Goal: Task Accomplishment & Management: Use online tool/utility

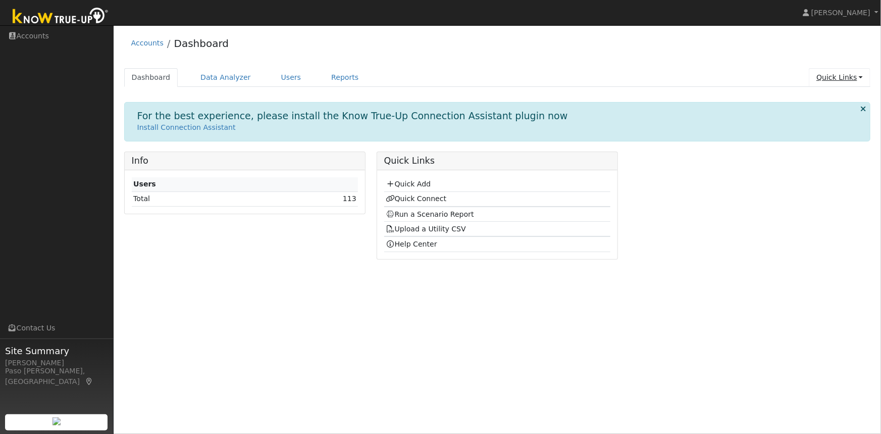
click at [855, 73] on link "Quick Links" at bounding box center [840, 77] width 62 height 19
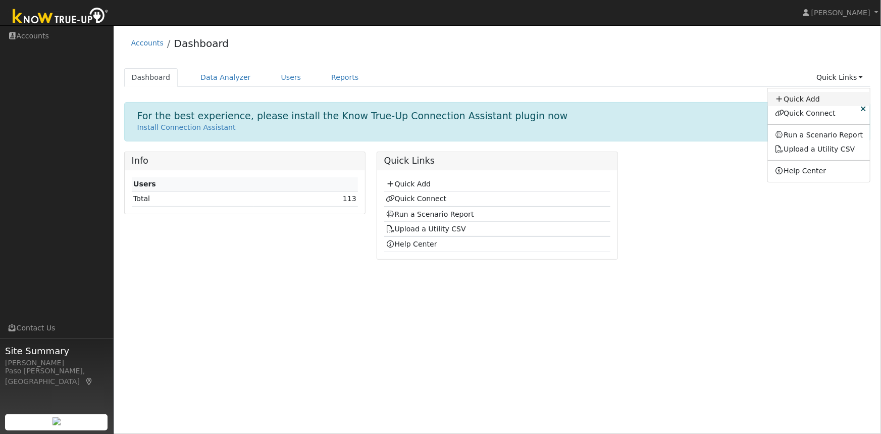
click at [811, 98] on link "Quick Add" at bounding box center [819, 99] width 103 height 14
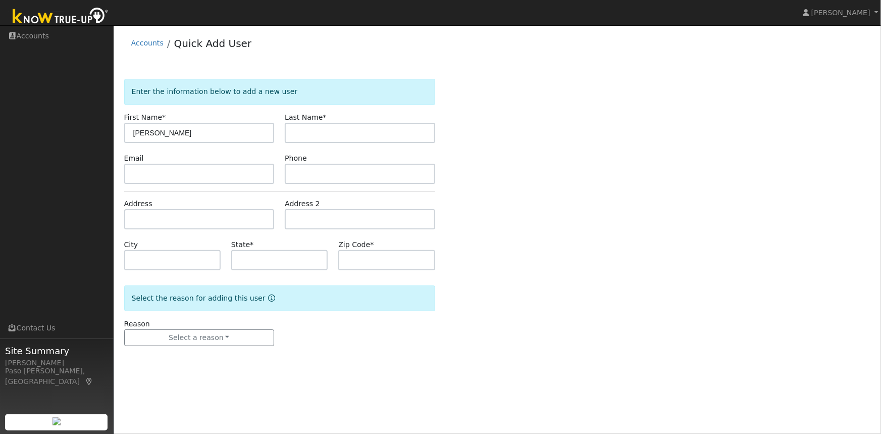
type input "[PERSON_NAME]"
type input "Son"
click at [179, 217] on input "text" at bounding box center [199, 219] width 151 height 20
paste input "13280 Corte Lindo, [GEOGRAPHIC_DATA], Ca 93908"
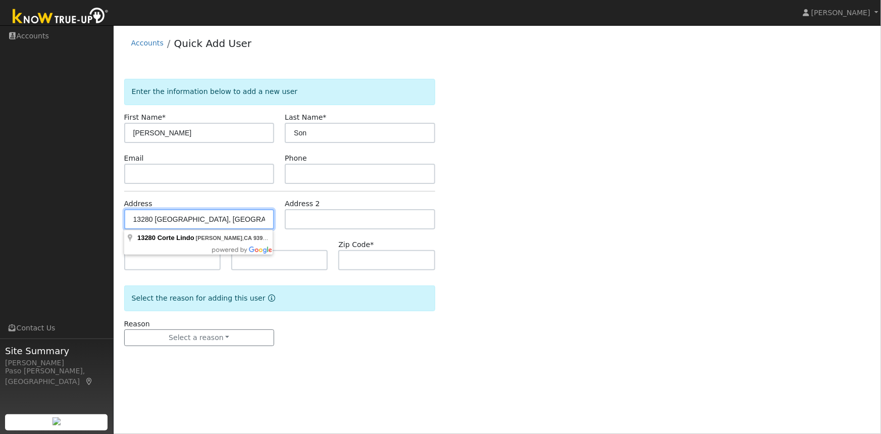
type input "13280 Corte Lindo"
type input "Salinas"
type input "CA"
type input "93908"
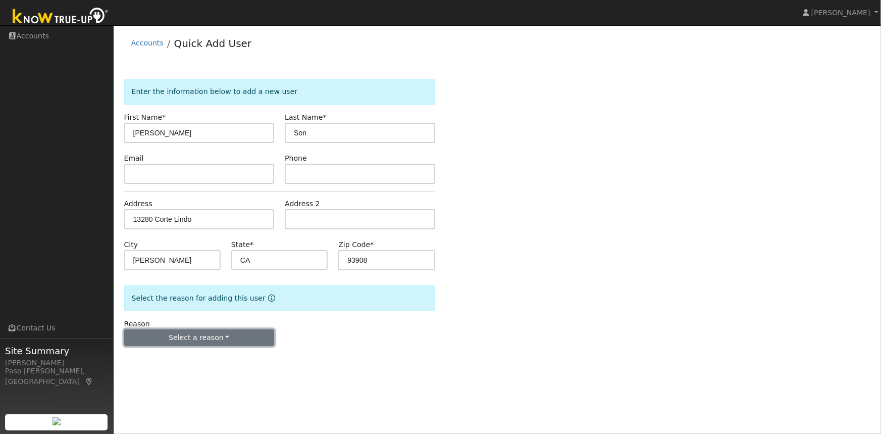
drag, startPoint x: 225, startPoint y: 331, endPoint x: 231, endPoint y: 331, distance: 6.1
click at [225, 332] on button "Select a reason" at bounding box center [199, 337] width 151 height 17
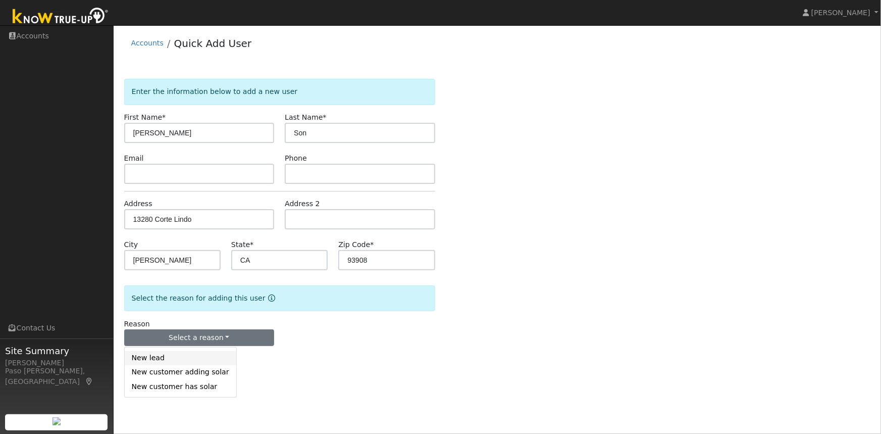
click at [162, 359] on link "New lead" at bounding box center [181, 358] width 112 height 14
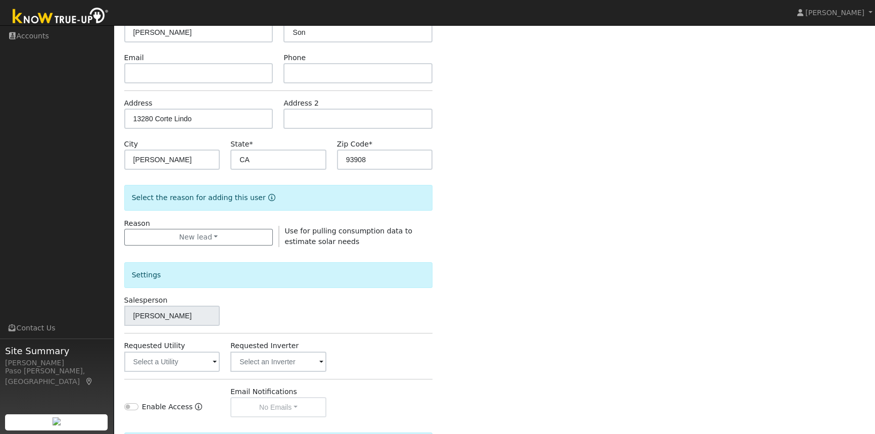
scroll to position [219, 0]
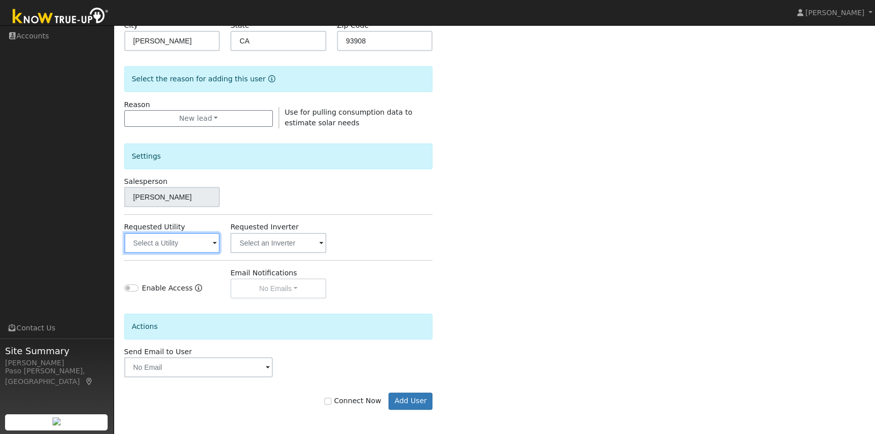
click at [177, 245] on input "text" at bounding box center [172, 243] width 96 height 20
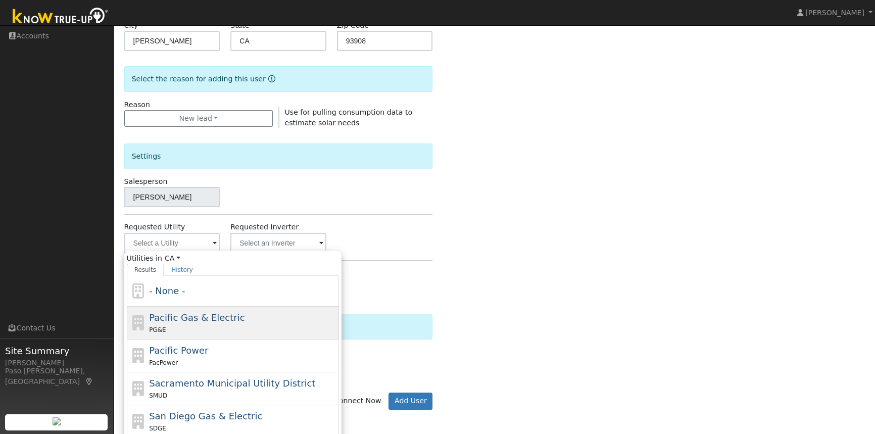
click at [182, 325] on div "PG&E" at bounding box center [242, 329] width 187 height 11
type input "Pacific Gas & Electric"
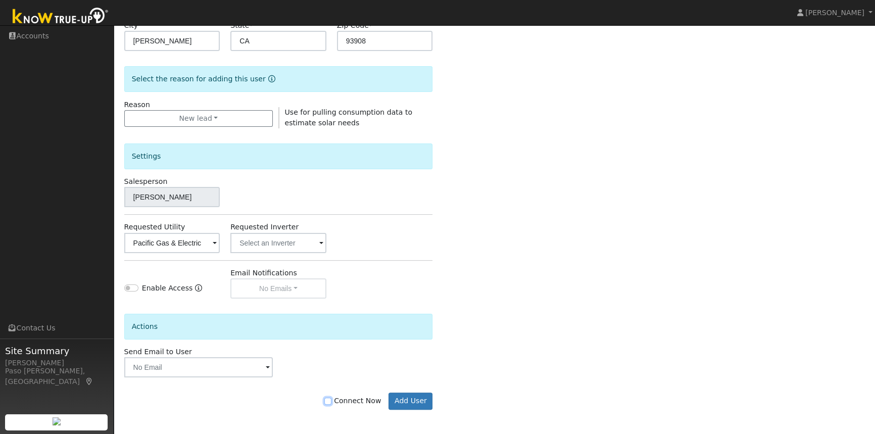
click at [331, 400] on input "Connect Now" at bounding box center [327, 401] width 7 height 7
checkbox input "true"
click at [419, 404] on button "Add User" at bounding box center [410, 400] width 44 height 17
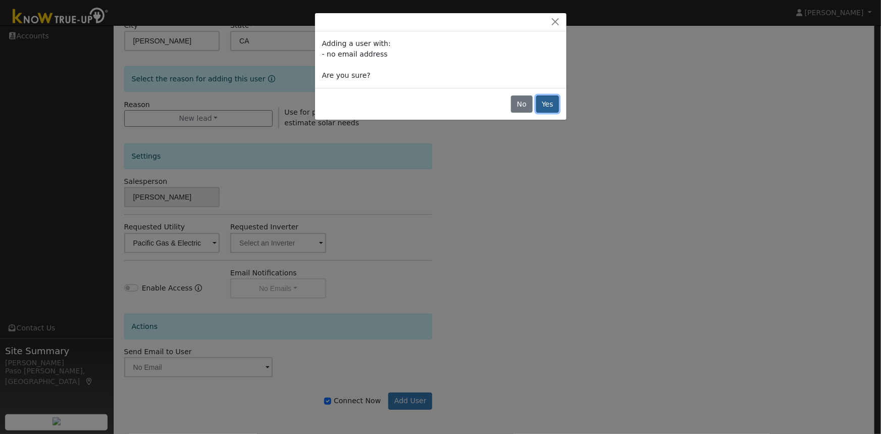
click at [546, 105] on button "Yes" at bounding box center [547, 103] width 23 height 17
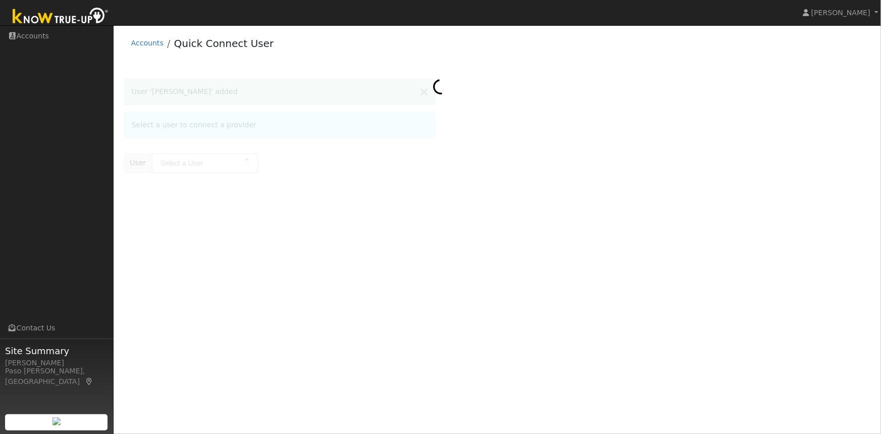
type input "[PERSON_NAME]"
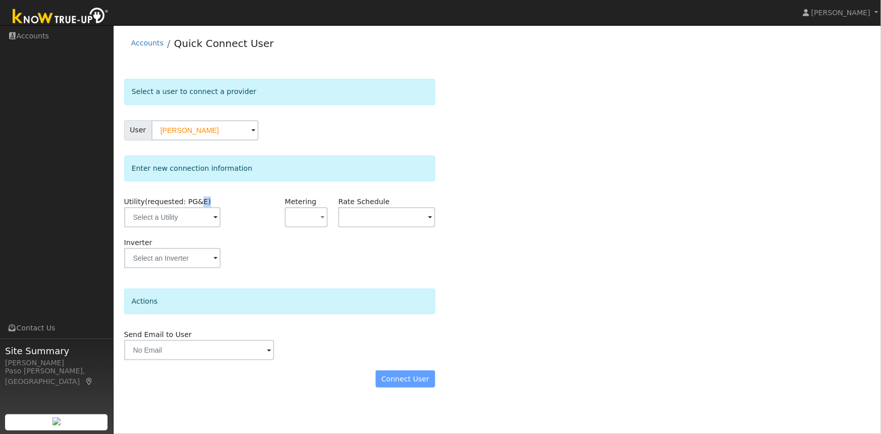
click at [191, 210] on div "Utility (requested: PG&E)" at bounding box center [172, 216] width 107 height 41
click at [190, 215] on input "text" at bounding box center [172, 217] width 96 height 20
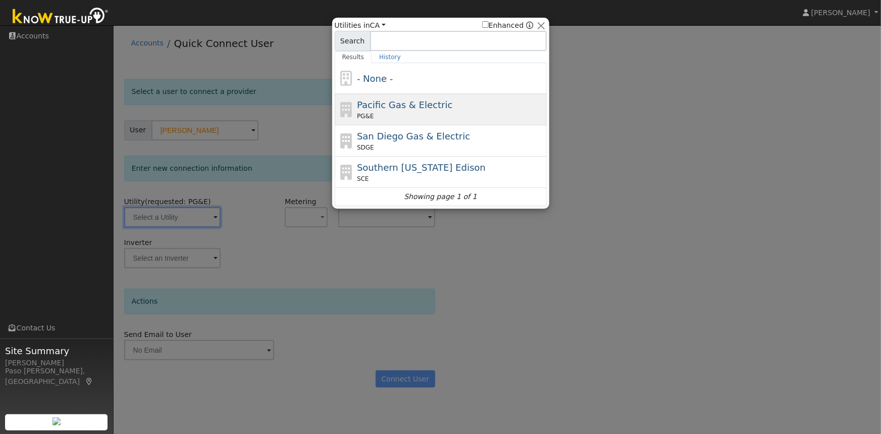
click at [382, 106] on span "Pacific Gas & Electric" at bounding box center [404, 105] width 95 height 11
type input "PG&E"
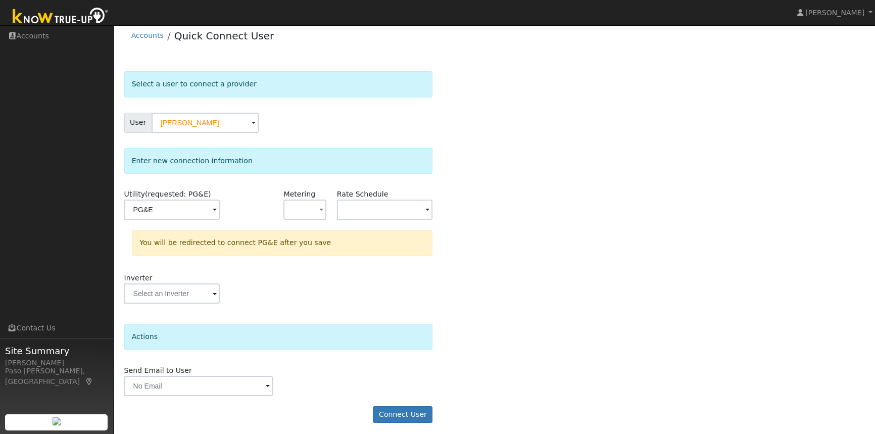
scroll to position [11, 0]
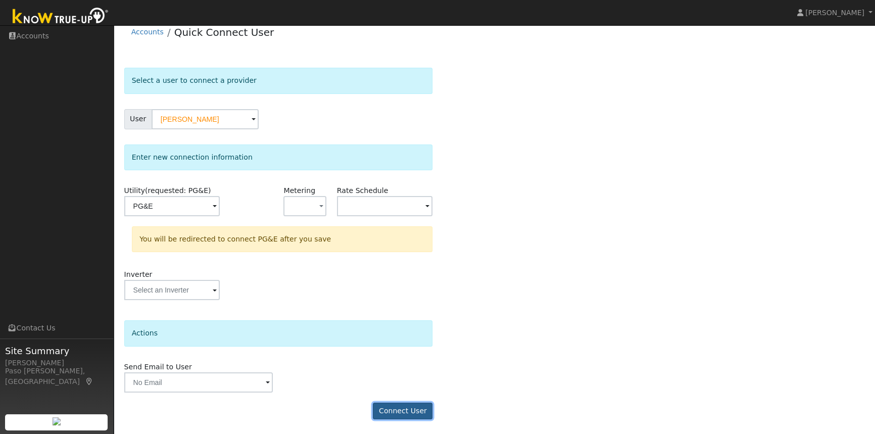
click at [412, 410] on button "Connect User" at bounding box center [403, 411] width 60 height 17
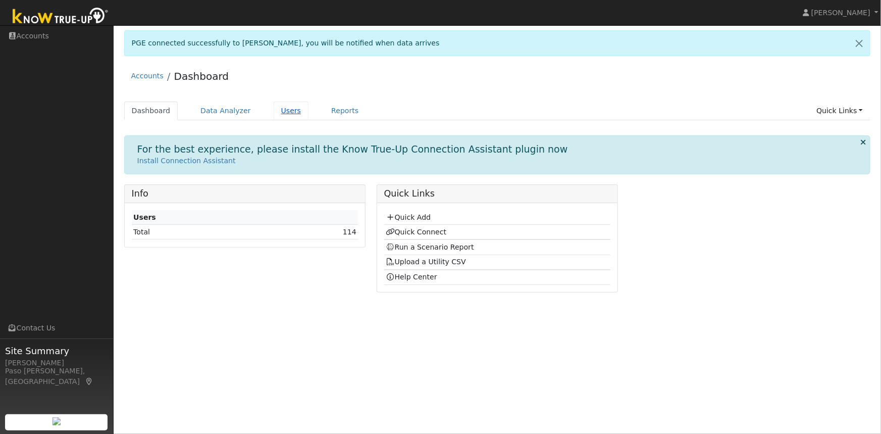
click at [277, 108] on link "Users" at bounding box center [291, 111] width 35 height 19
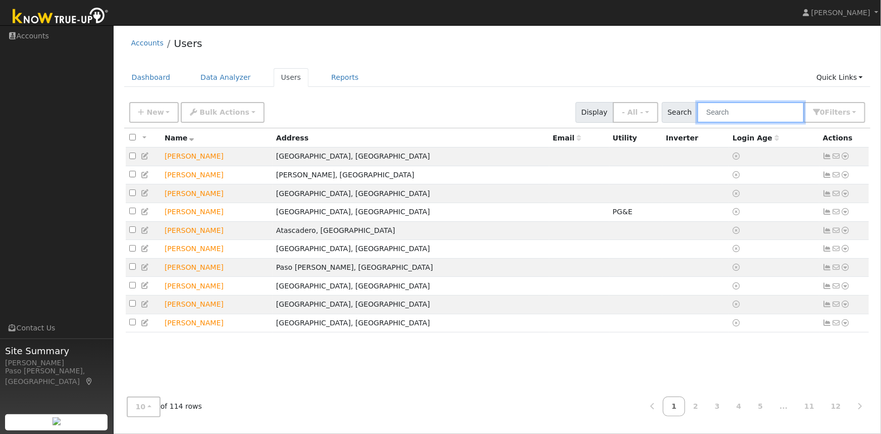
click at [765, 116] on input "text" at bounding box center [751, 112] width 107 height 21
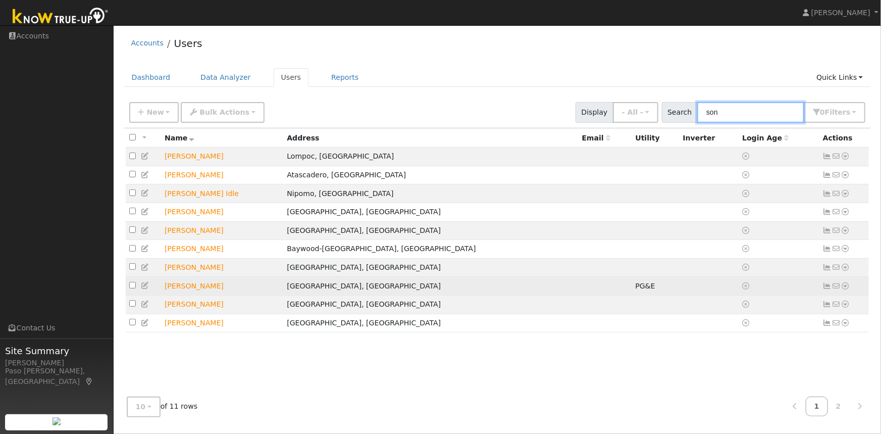
type input "son"
click at [848, 289] on icon at bounding box center [845, 285] width 9 height 7
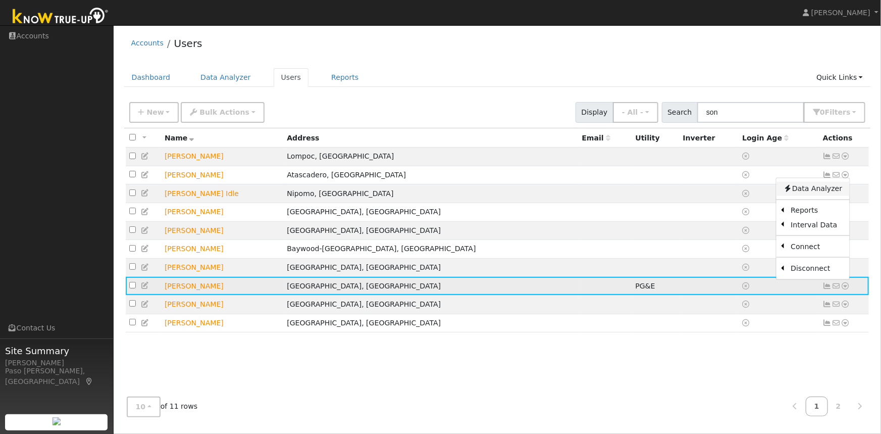
click at [810, 195] on link "Data Analyzer" at bounding box center [812, 188] width 73 height 14
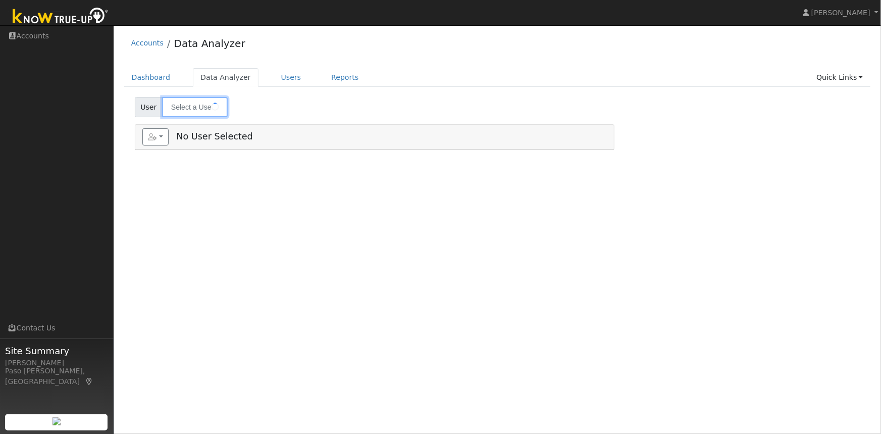
type input "[PERSON_NAME]"
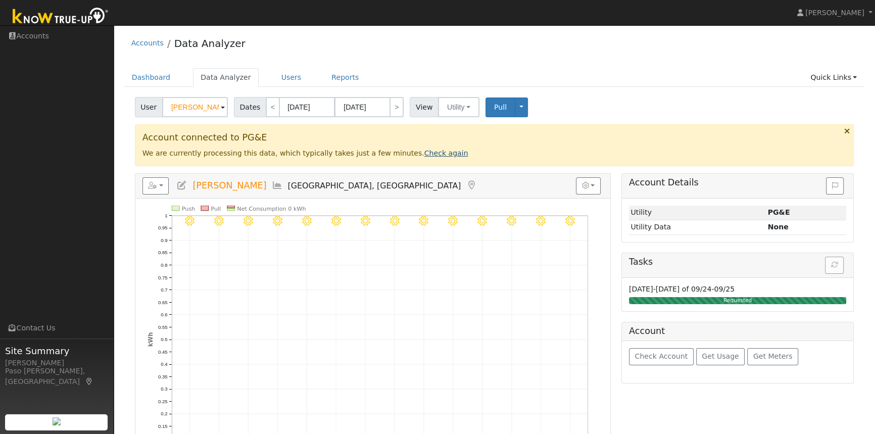
click at [424, 155] on link "Check again" at bounding box center [446, 153] width 44 height 8
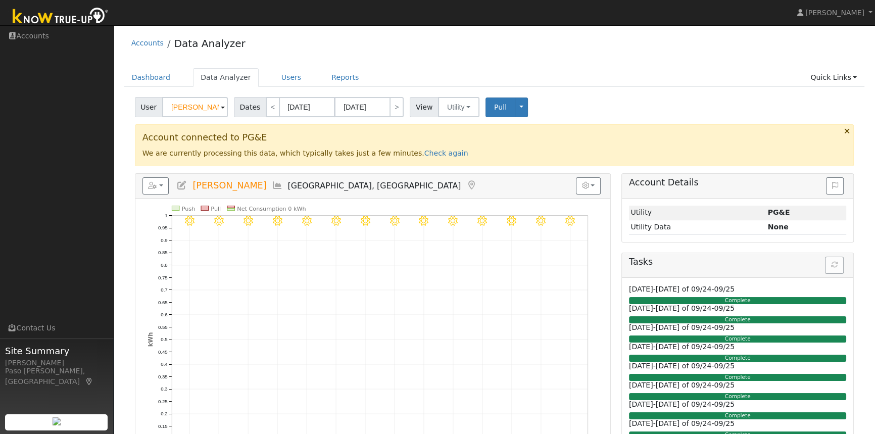
click at [413, 158] on div "Account connected to PG&E We are currently processing this data, which typicall…" at bounding box center [494, 144] width 719 height 41
click at [424, 156] on link "Check again" at bounding box center [446, 153] width 44 height 8
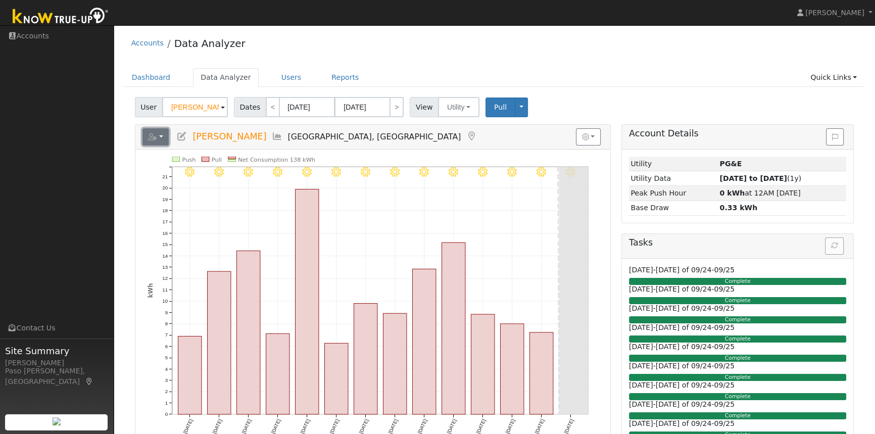
click at [158, 136] on button "button" at bounding box center [155, 136] width 27 height 17
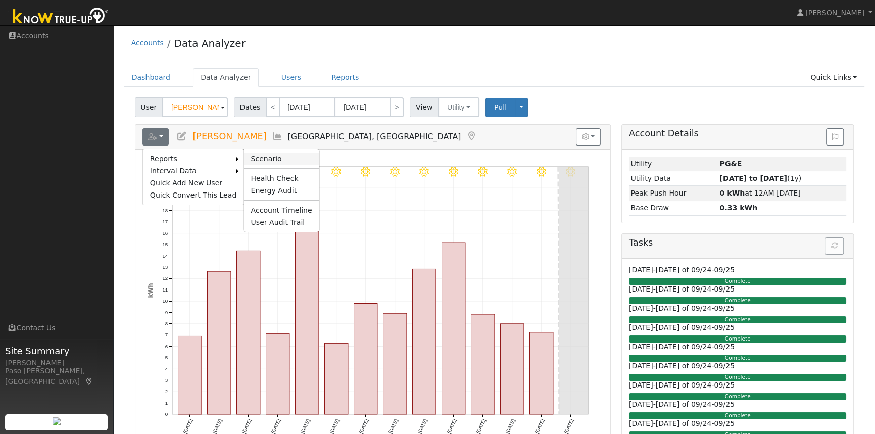
click at [251, 153] on link "Scenario" at bounding box center [280, 159] width 75 height 12
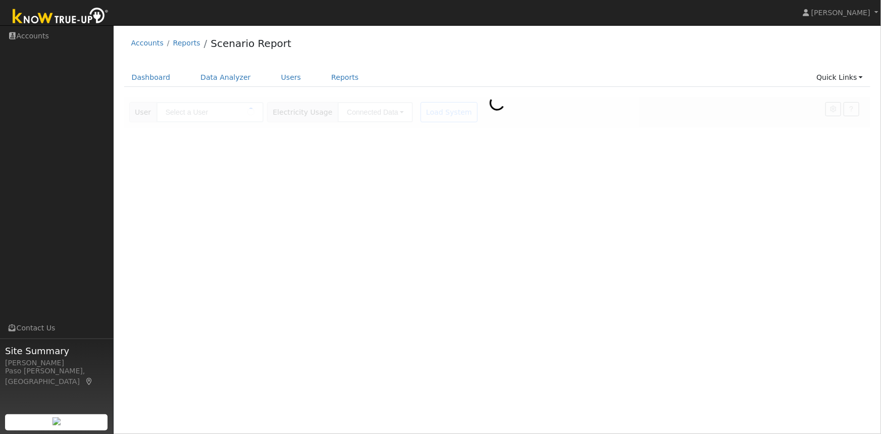
type input "[PERSON_NAME]"
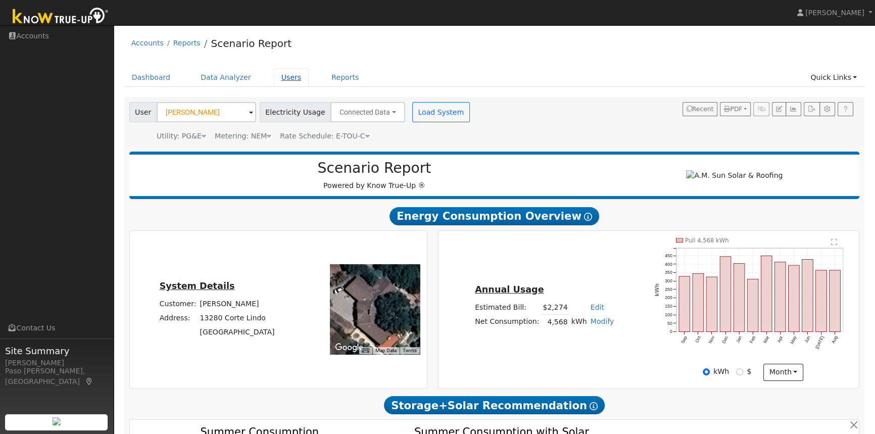
click at [274, 72] on link "Users" at bounding box center [291, 77] width 35 height 19
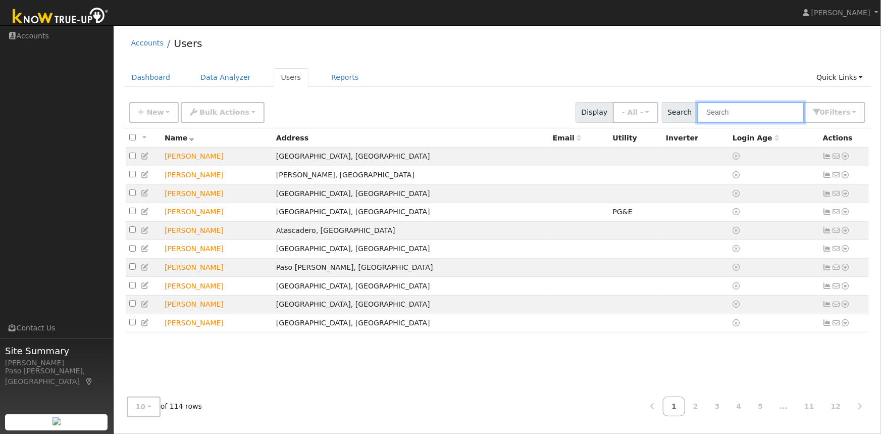
click at [715, 117] on input "text" at bounding box center [751, 112] width 107 height 21
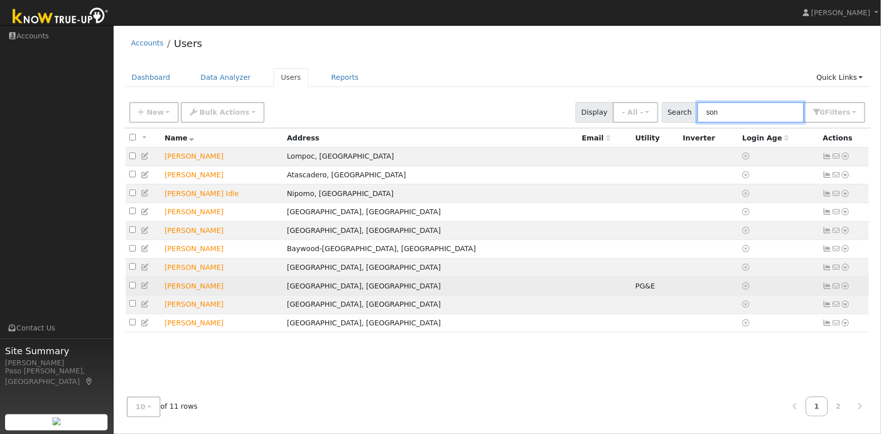
type input "son"
click at [847, 289] on icon at bounding box center [845, 285] width 9 height 7
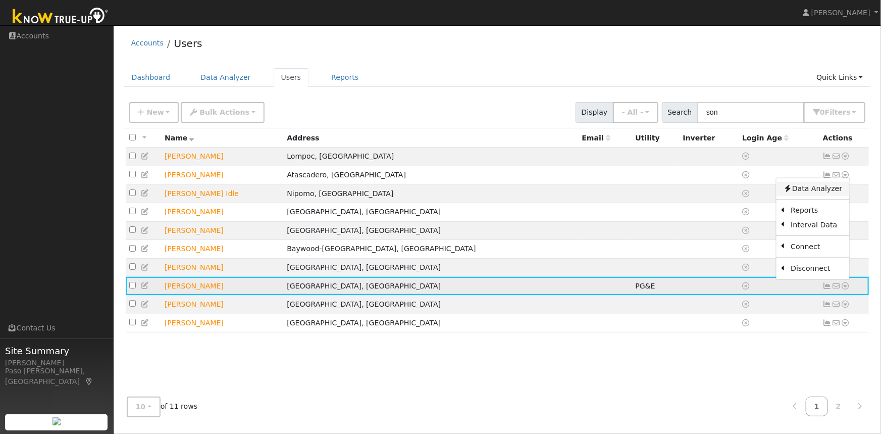
click at [804, 190] on link "Data Analyzer" at bounding box center [812, 188] width 73 height 14
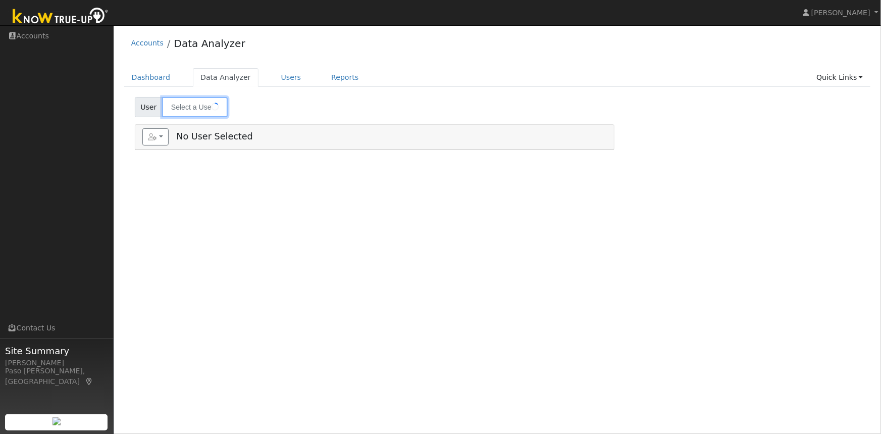
type input "[PERSON_NAME]"
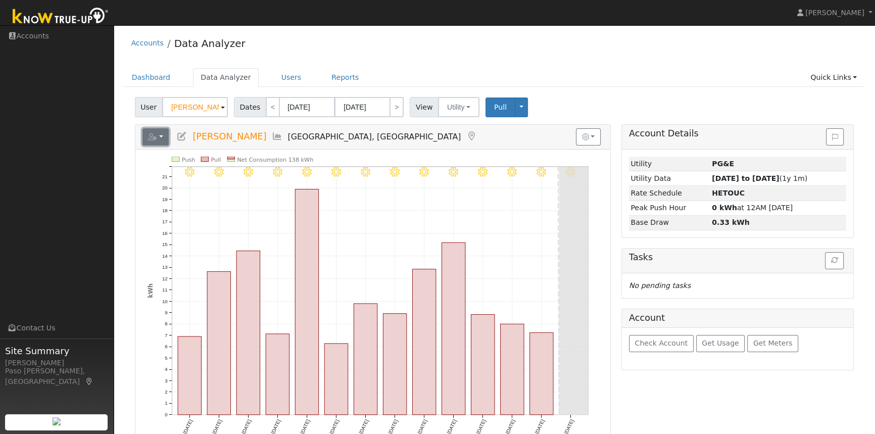
click at [156, 136] on icon "button" at bounding box center [152, 136] width 9 height 7
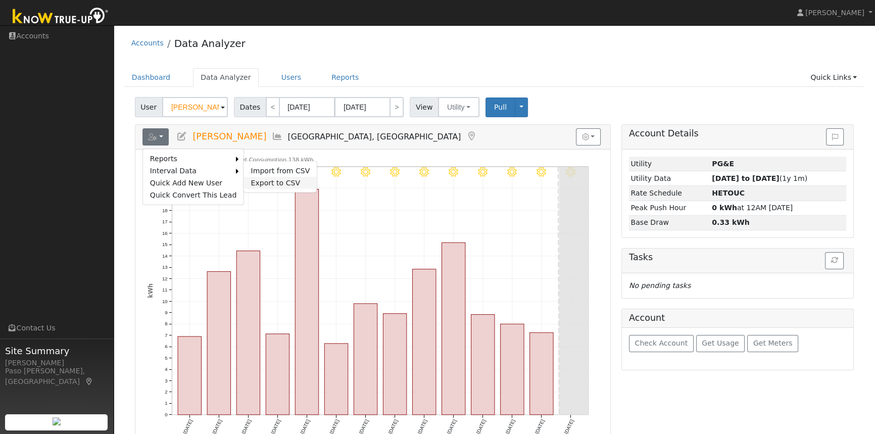
click at [266, 179] on link "Export to CSV" at bounding box center [279, 183] width 73 height 12
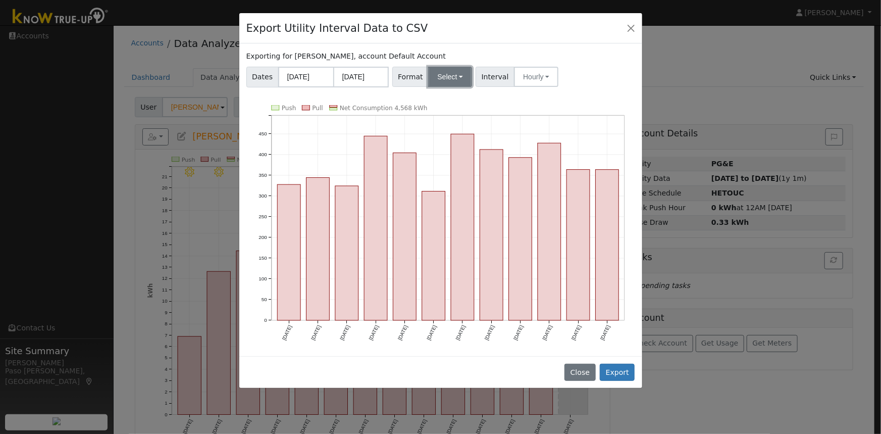
click at [442, 76] on button "Select" at bounding box center [450, 77] width 44 height 20
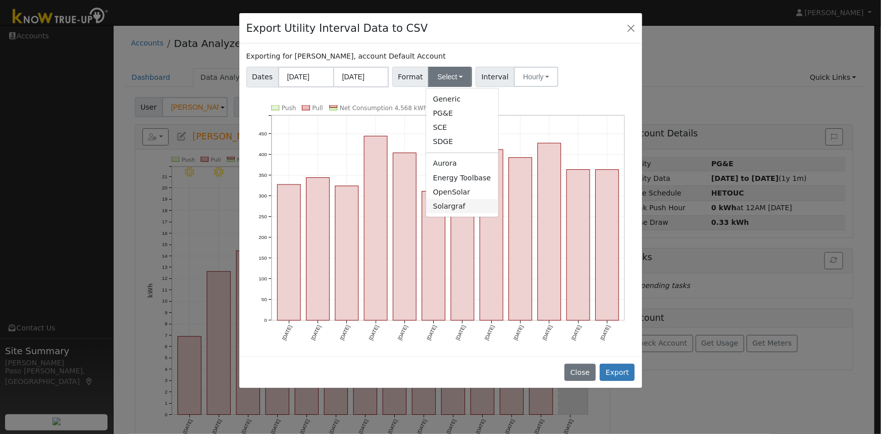
click at [451, 207] on link "Solargraf" at bounding box center [462, 206] width 72 height 14
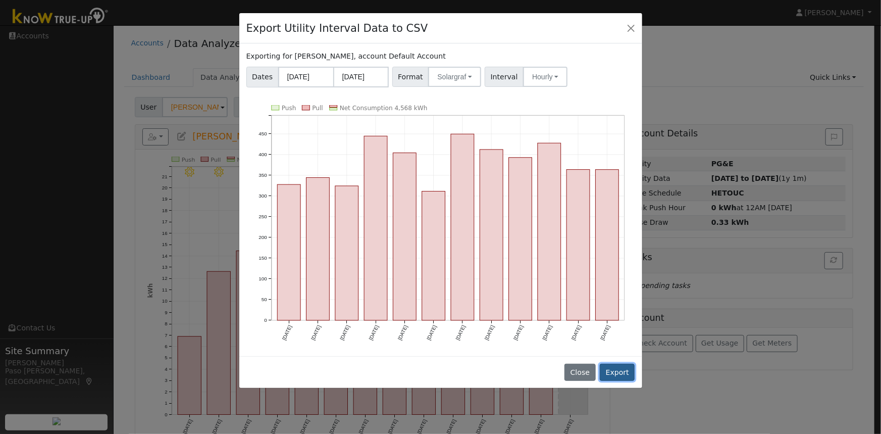
click at [626, 372] on button "Export" at bounding box center [617, 372] width 35 height 17
